Goal: Task Accomplishment & Management: Use online tool/utility

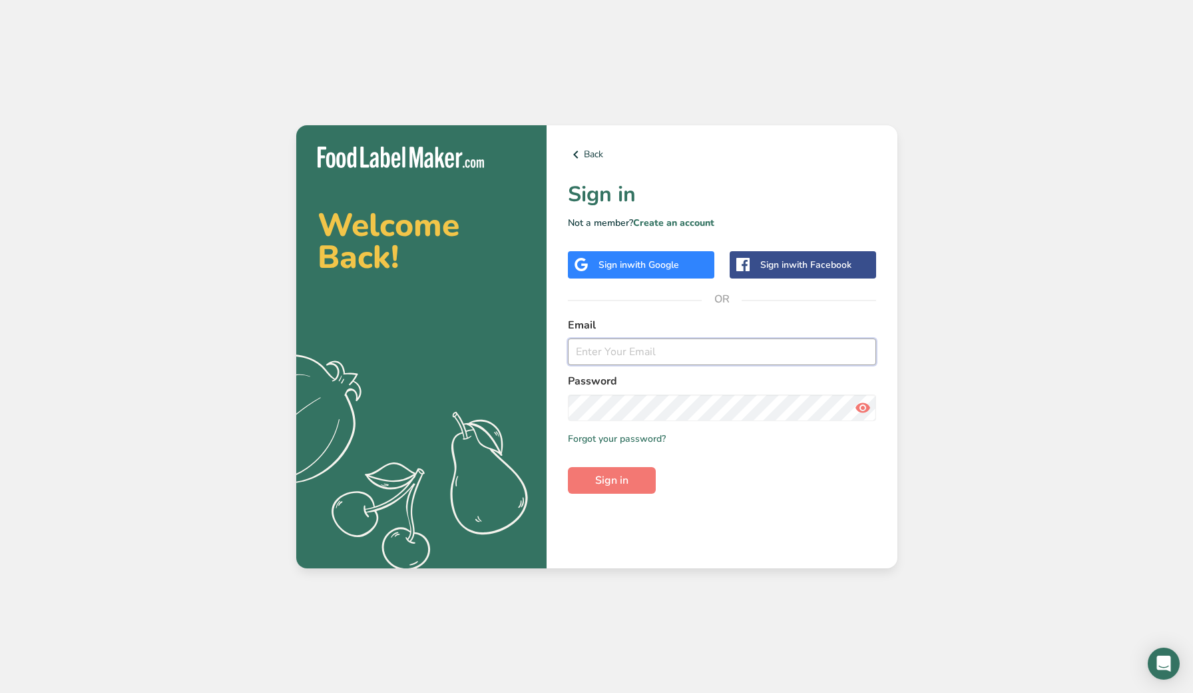
type input "[PERSON_NAME][EMAIL_ADDRESS][DOMAIN_NAME]"
click at [611, 480] on button "Sign in" at bounding box center [612, 480] width 88 height 27
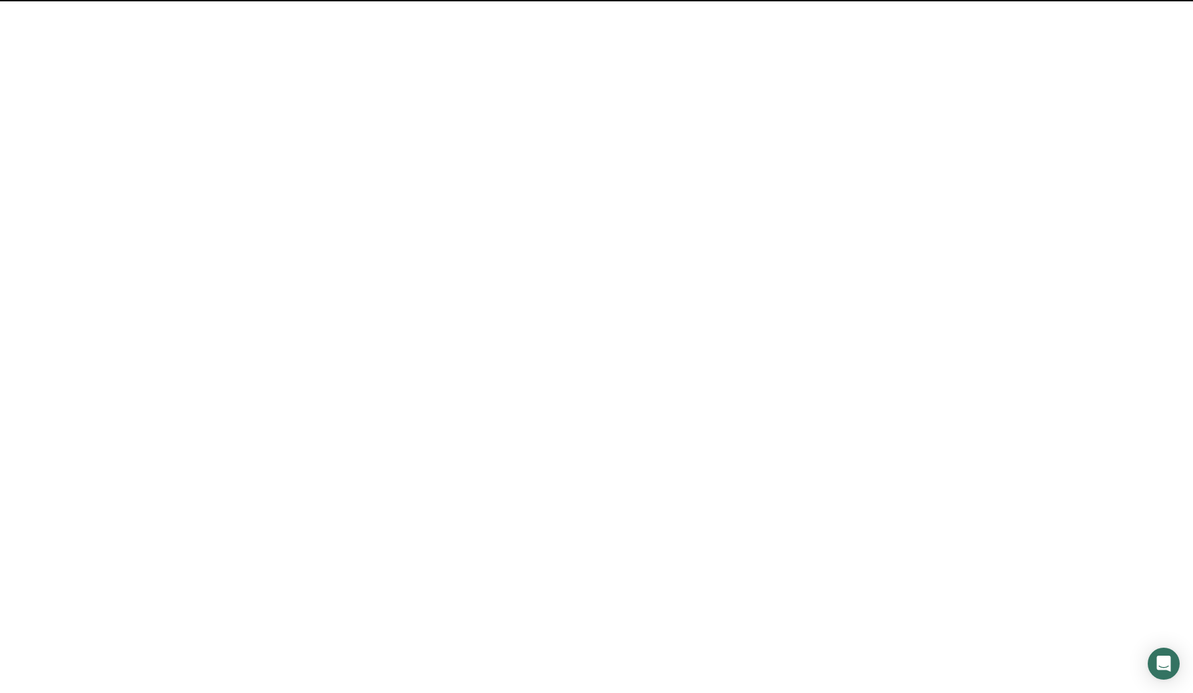
click at [595, 480] on span "Sign in" at bounding box center [611, 480] width 33 height 16
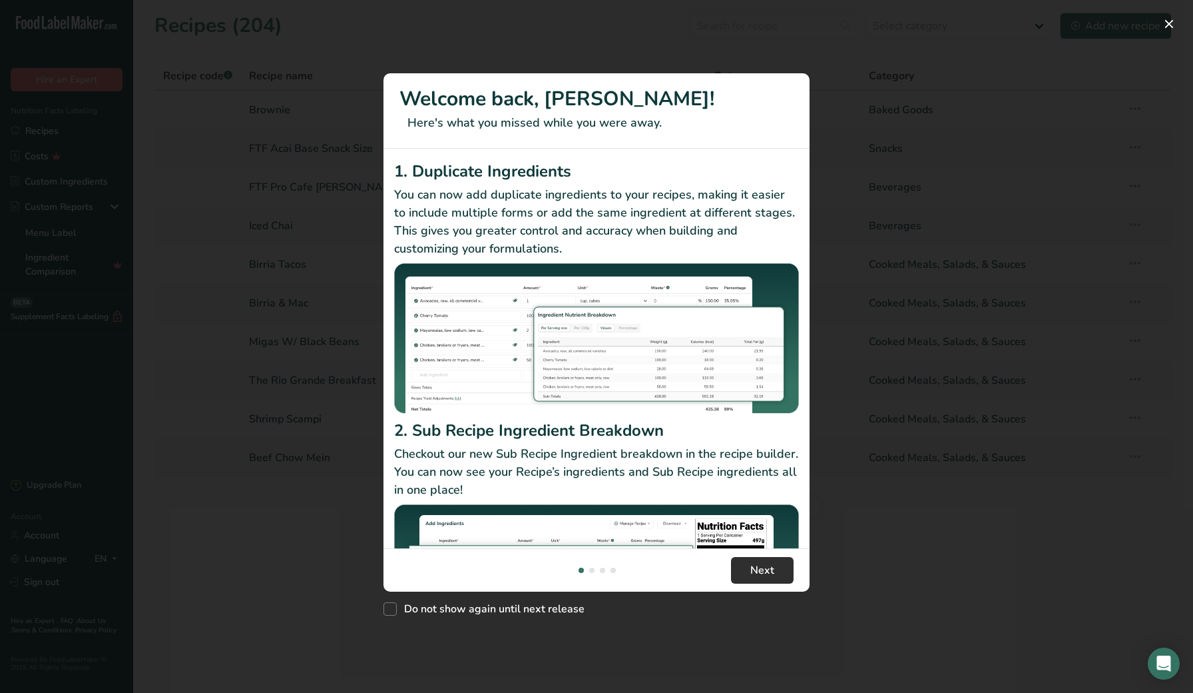
click at [744, 567] on button "Next" at bounding box center [762, 570] width 63 height 27
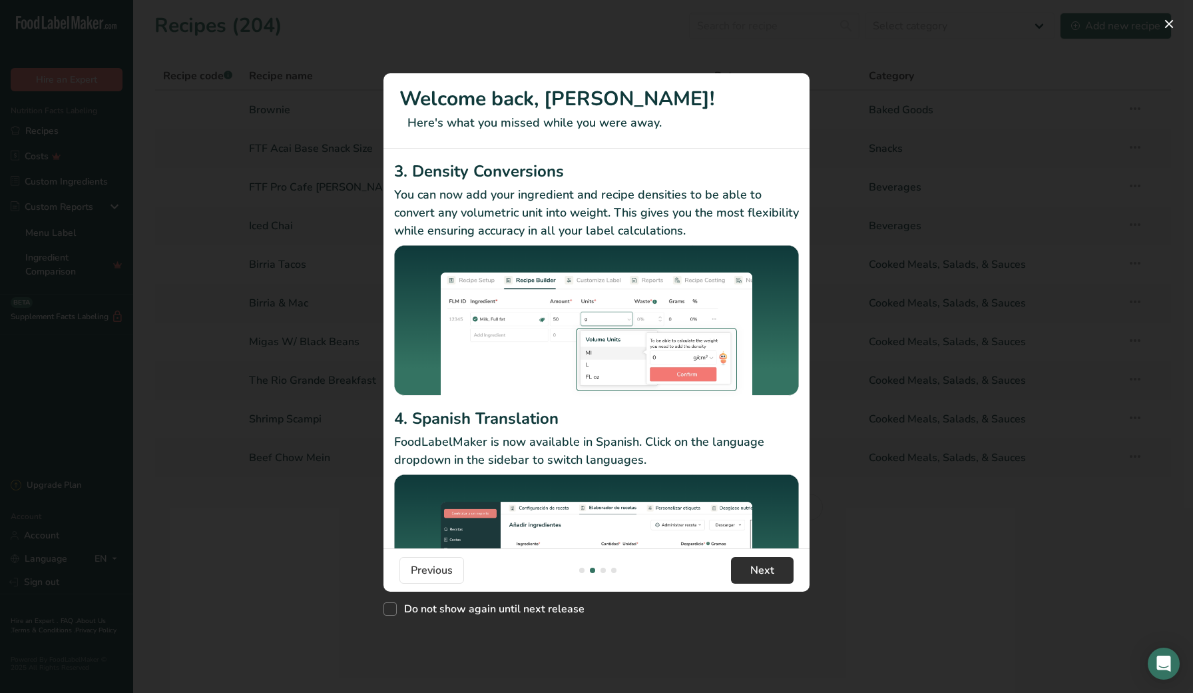
click at [759, 575] on span "Next" at bounding box center [763, 570] width 24 height 16
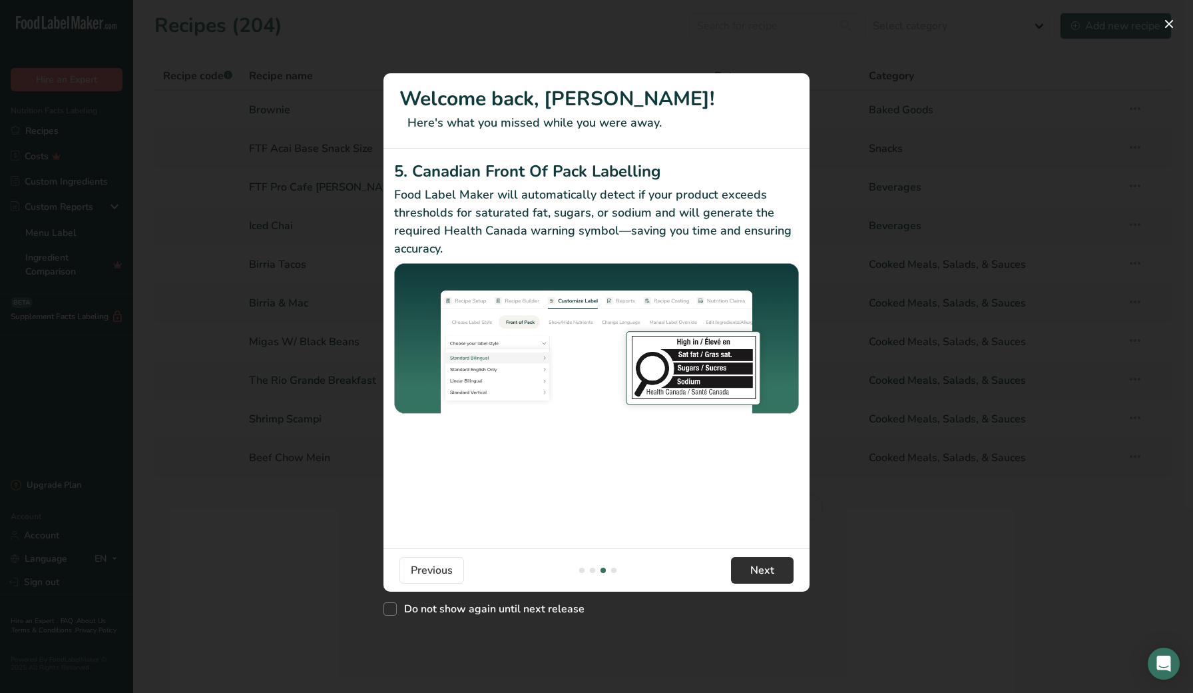
click at [759, 575] on span "Next" at bounding box center [763, 570] width 24 height 16
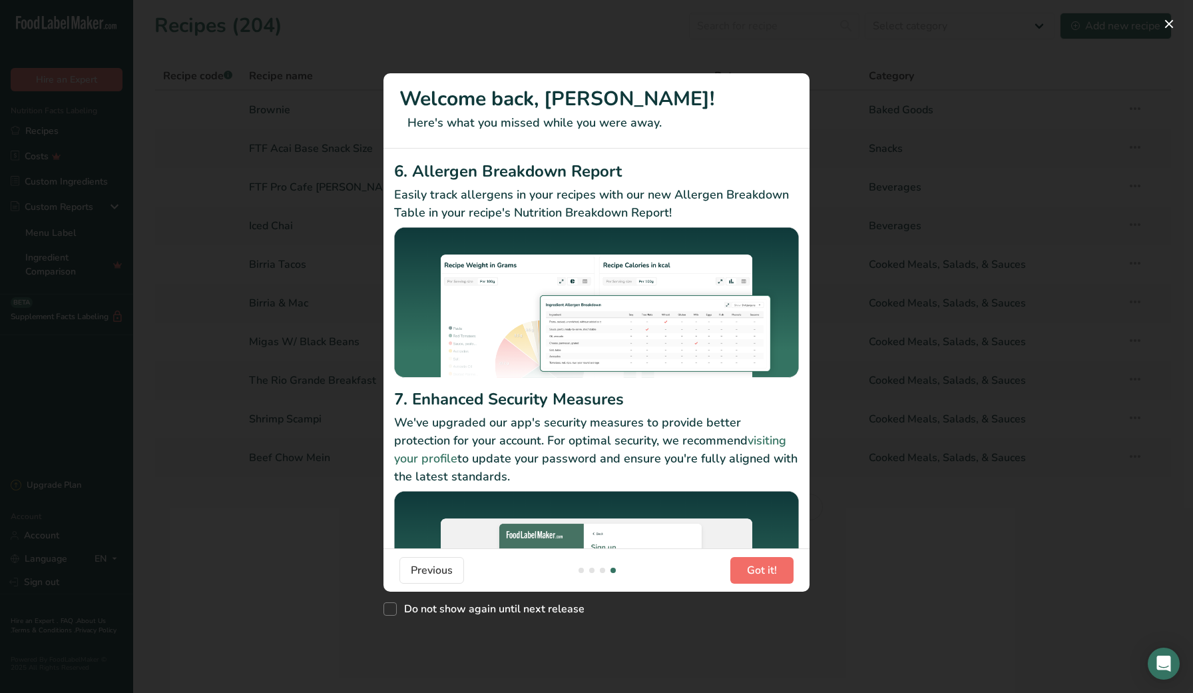
click at [759, 575] on span "Got it!" at bounding box center [762, 570] width 30 height 16
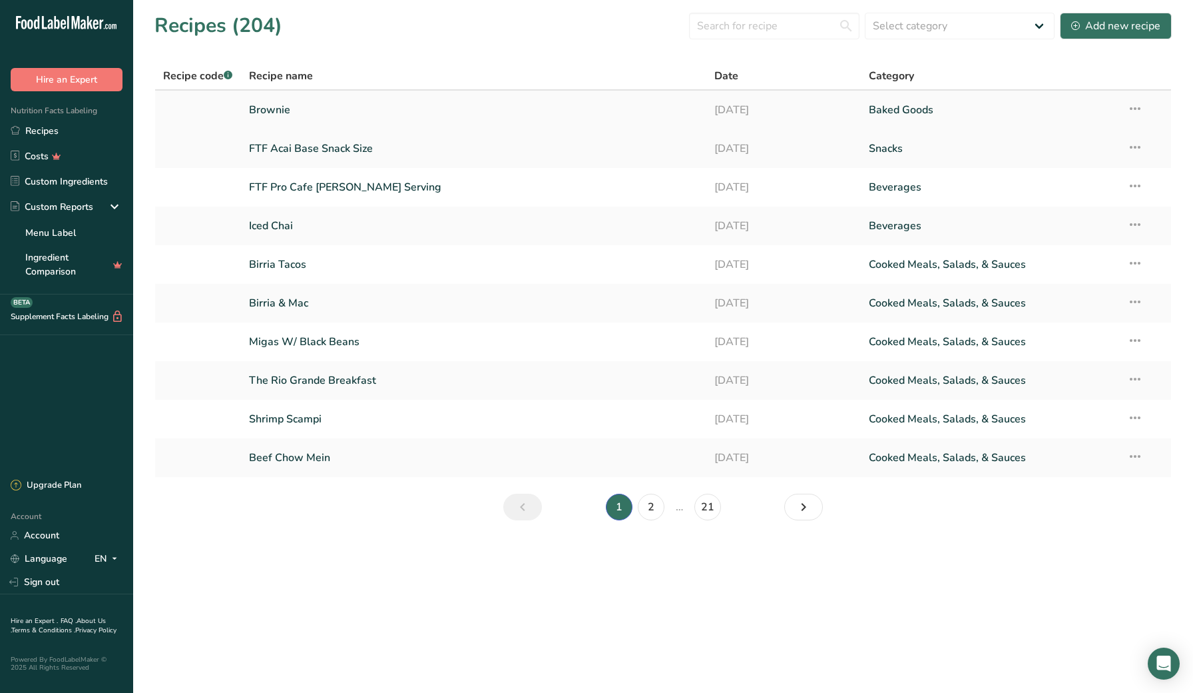
click at [270, 109] on link "Brownie" at bounding box center [473, 110] width 449 height 28
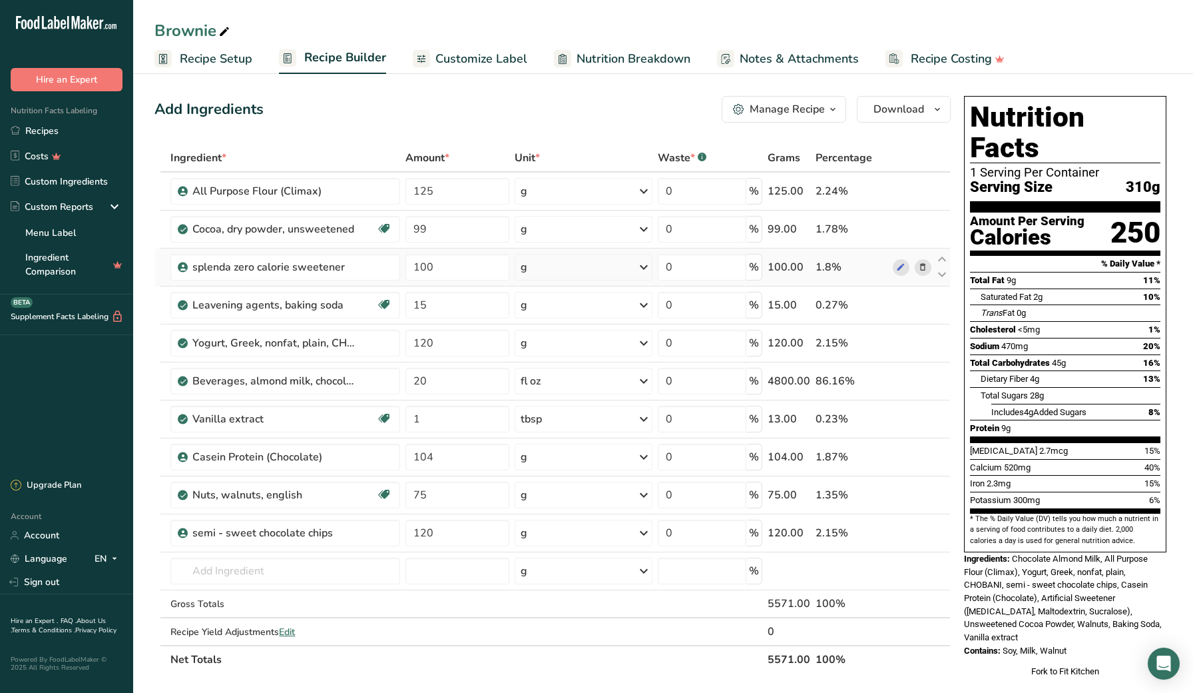
click at [928, 270] on icon at bounding box center [922, 267] width 9 height 14
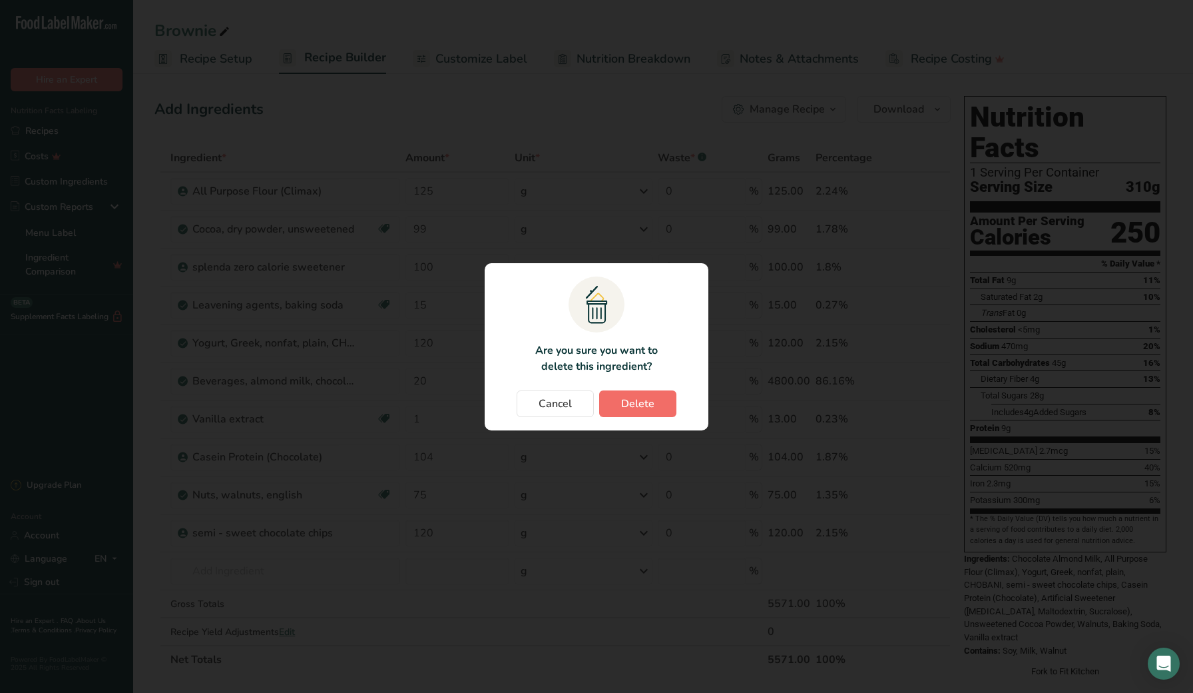
click at [648, 402] on span "Delete" at bounding box center [637, 404] width 33 height 16
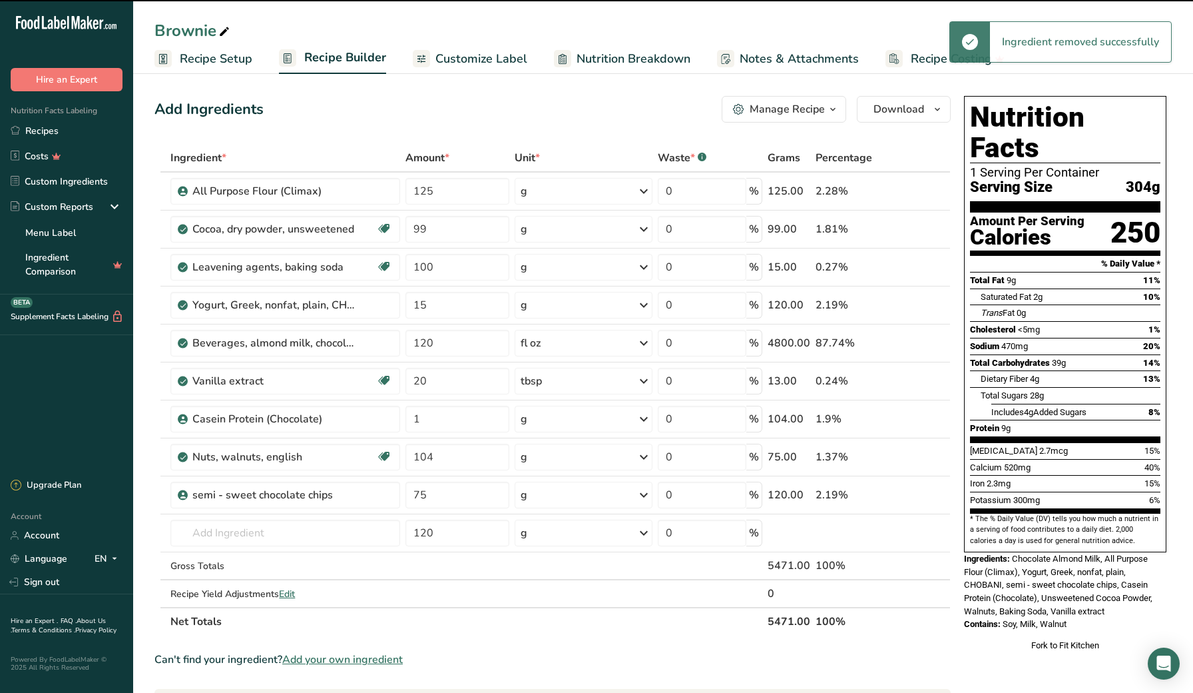
type input "15"
type input "120"
type input "20"
type input "1"
type input "104"
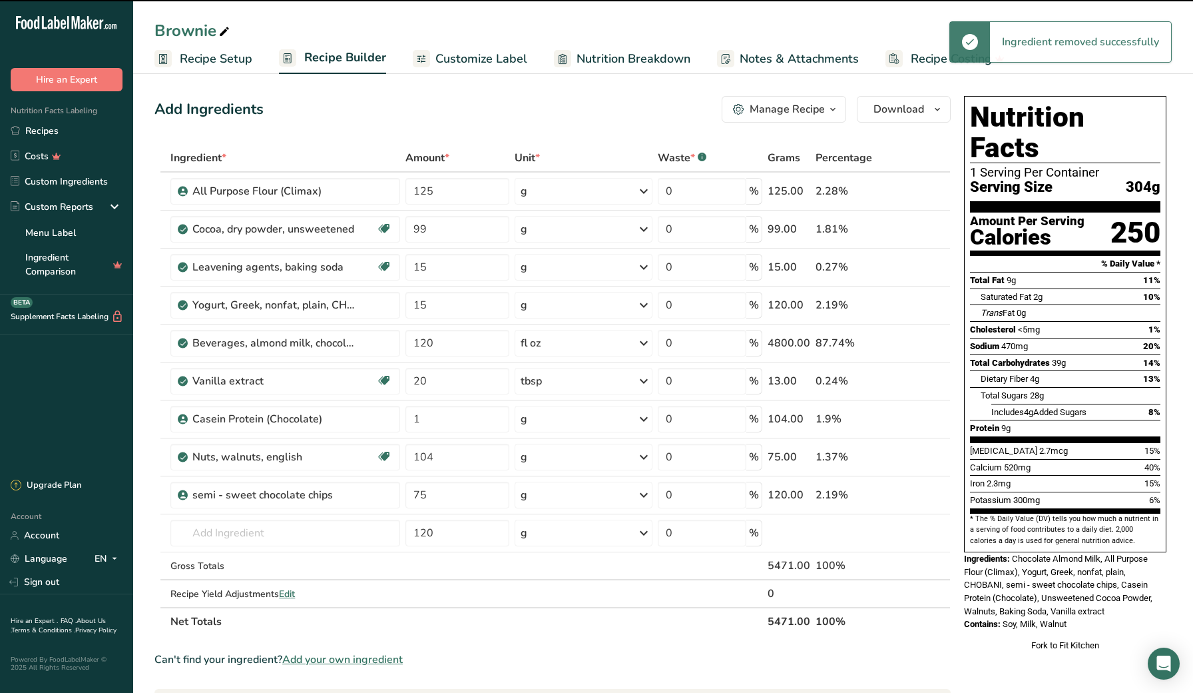
type input "75"
type input "120"
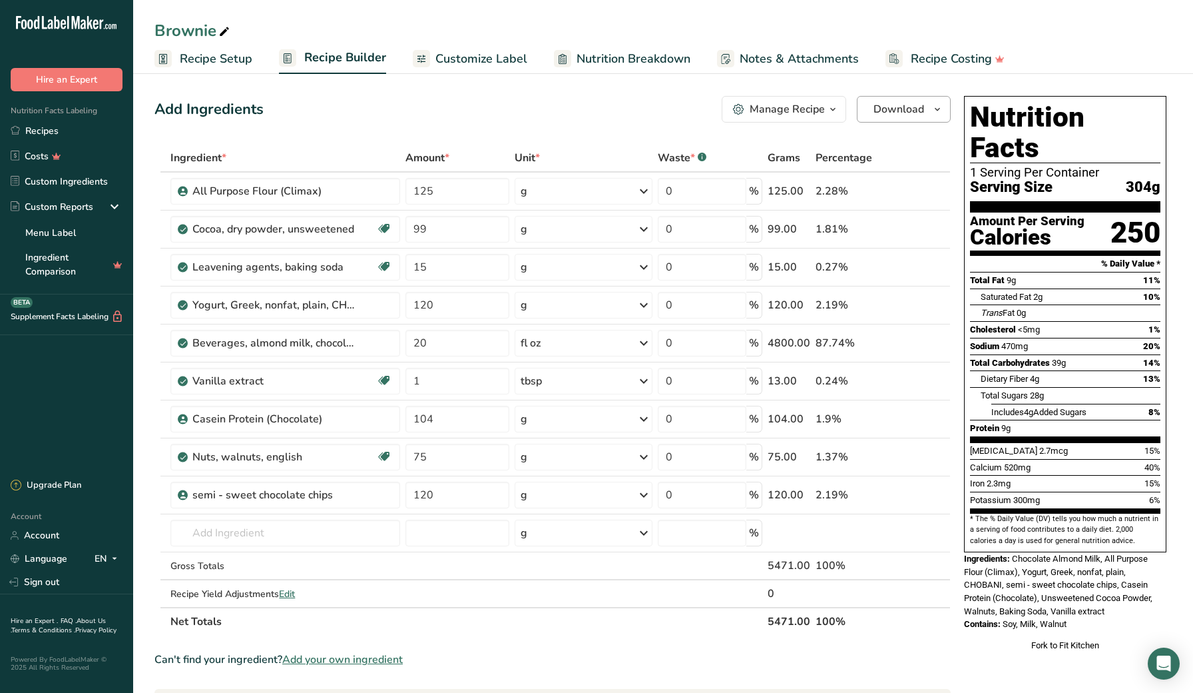
click at [936, 110] on icon "button" at bounding box center [937, 109] width 11 height 17
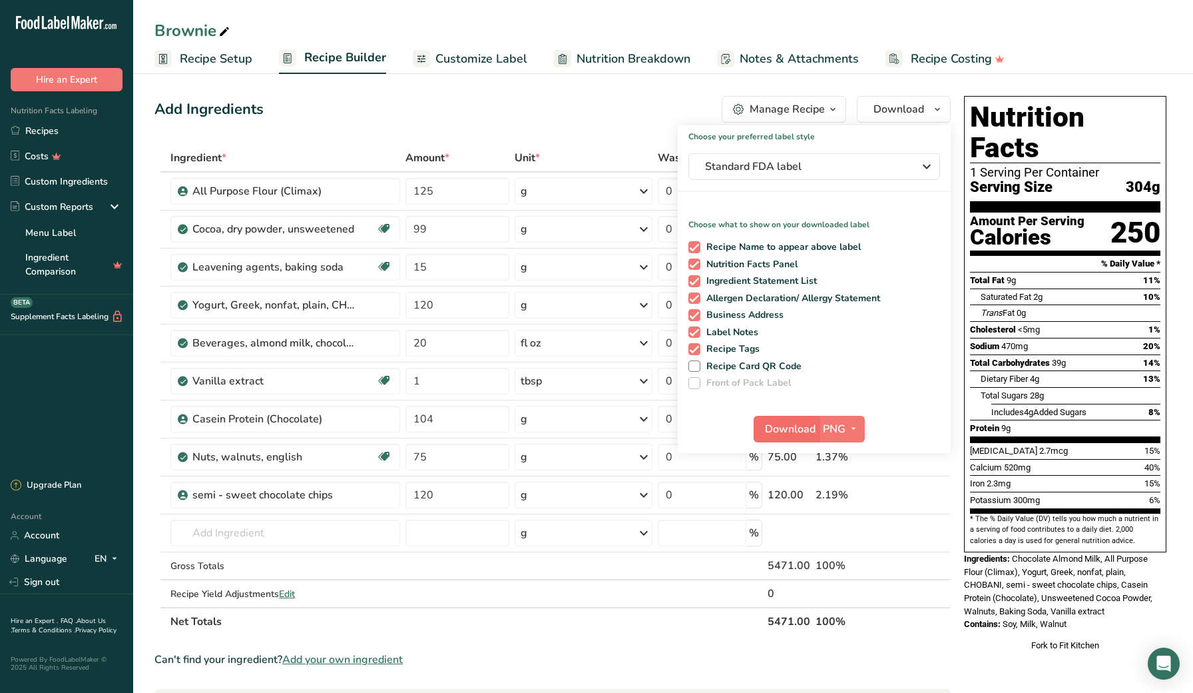
click at [787, 430] on span "Download" at bounding box center [790, 429] width 51 height 16
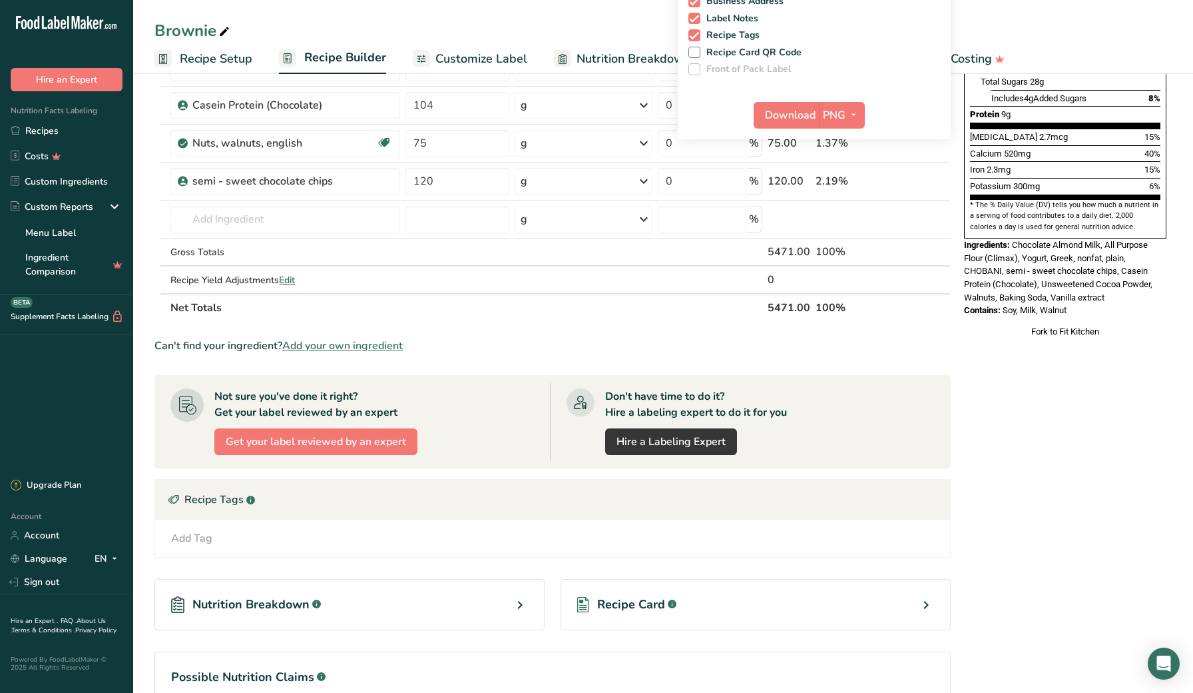
click at [642, 613] on div "Recipe Card .a-a{fill:#347362;}.b-a{fill:#fff;}" at bounding box center [756, 604] width 390 height 51
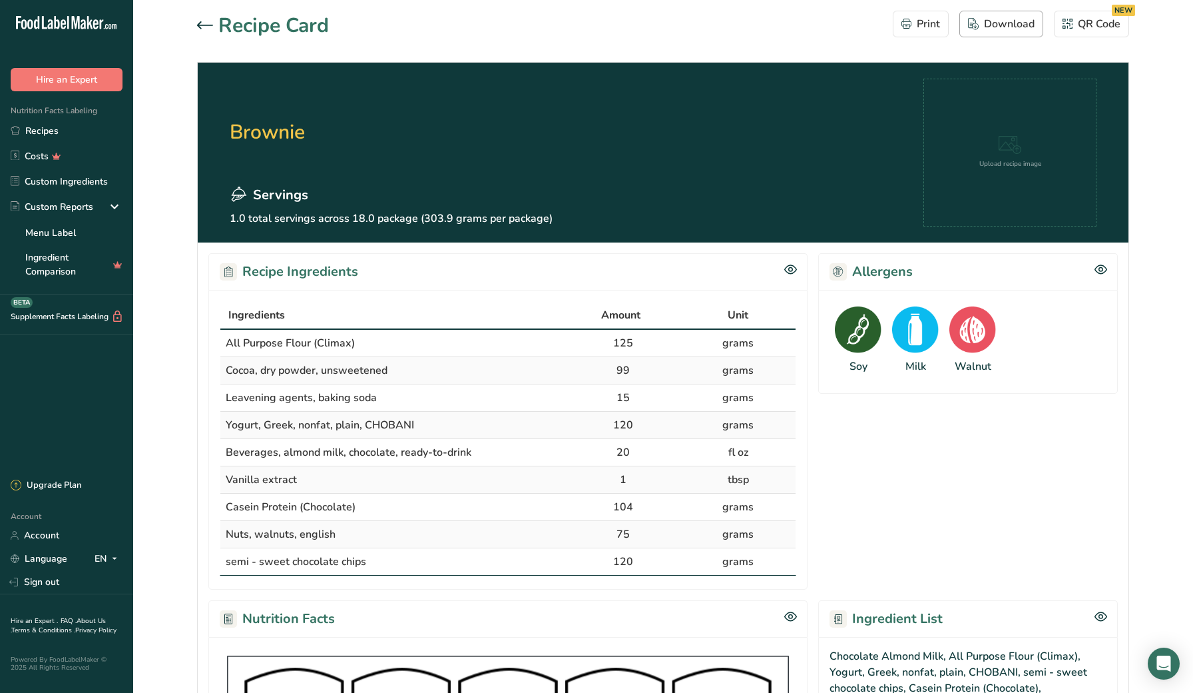
click at [1014, 24] on div "Download" at bounding box center [1001, 24] width 67 height 16
